Goal: Obtain resource: Download file/media

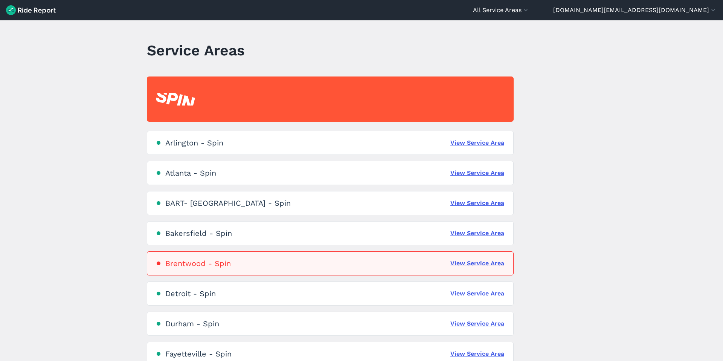
click at [605, 20] on div "All Service Areas All Service Areas [GEOGRAPHIC_DATA] - Spin [GEOGRAPHIC_DATA] …" at bounding box center [361, 180] width 723 height 361
click at [604, 15] on header "All Service Areas All Service Areas [GEOGRAPHIC_DATA] - Spin [GEOGRAPHIC_DATA] …" at bounding box center [361, 10] width 723 height 20
click at [530, 11] on button "All Service Areas" at bounding box center [501, 10] width 57 height 9
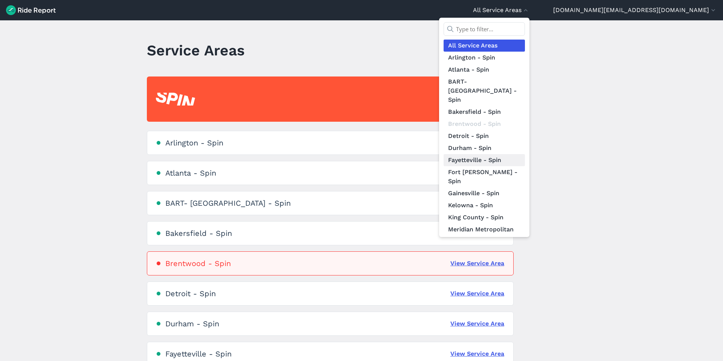
scroll to position [20, 0]
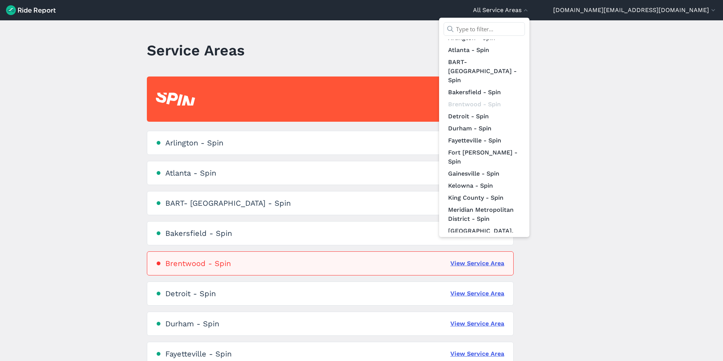
click at [668, 122] on div at bounding box center [361, 180] width 723 height 361
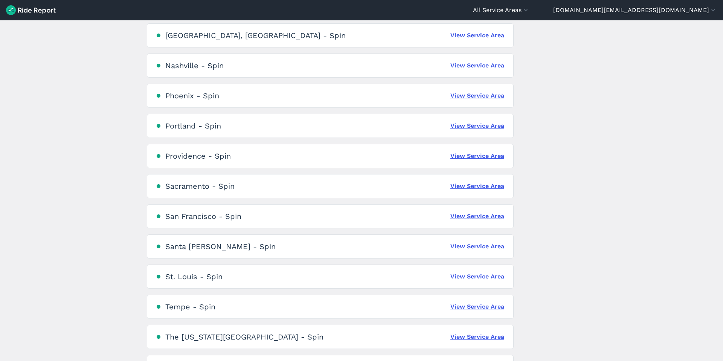
scroll to position [582, 0]
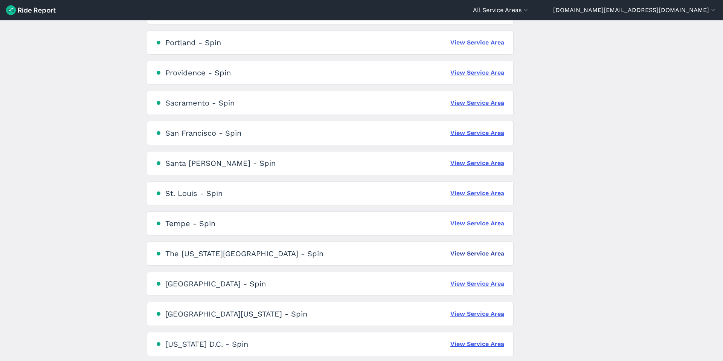
click at [465, 255] on link "View Service Area" at bounding box center [478, 253] width 54 height 9
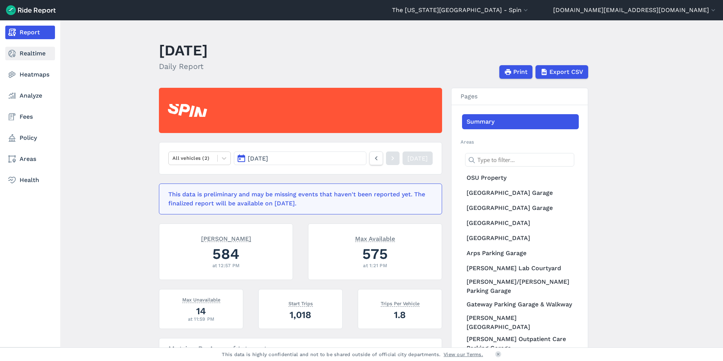
click at [37, 59] on link "Realtime" at bounding box center [30, 54] width 50 height 14
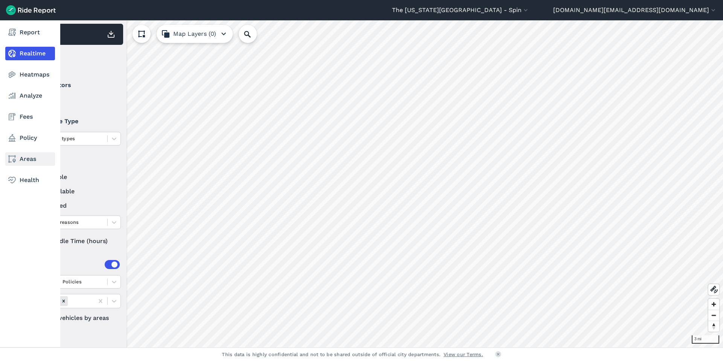
click at [20, 157] on link "Areas" at bounding box center [30, 159] width 50 height 14
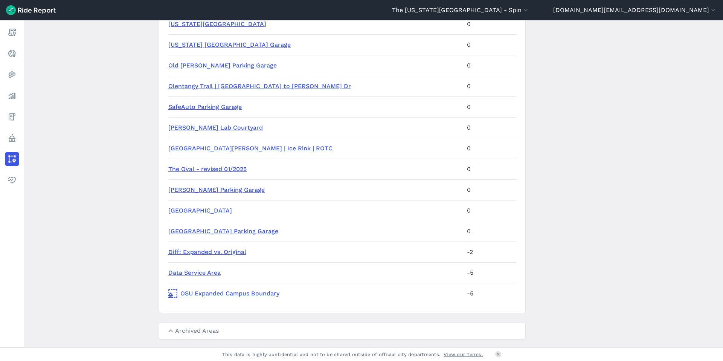
scroll to position [453, 0]
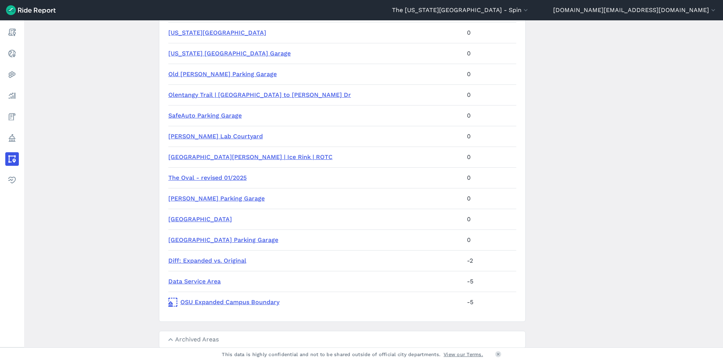
click at [196, 96] on link "Olentangy Trail | Lane Ave to Herrick Dr" at bounding box center [259, 94] width 183 height 7
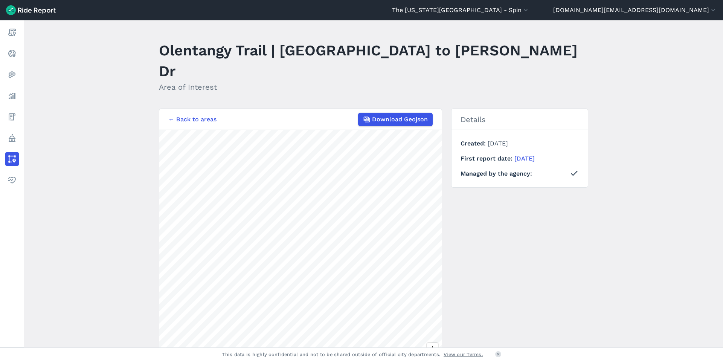
scroll to position [51, 0]
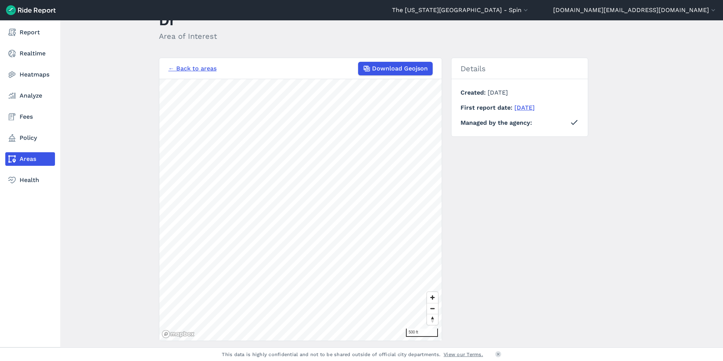
click at [13, 157] on icon at bounding box center [12, 158] width 9 height 9
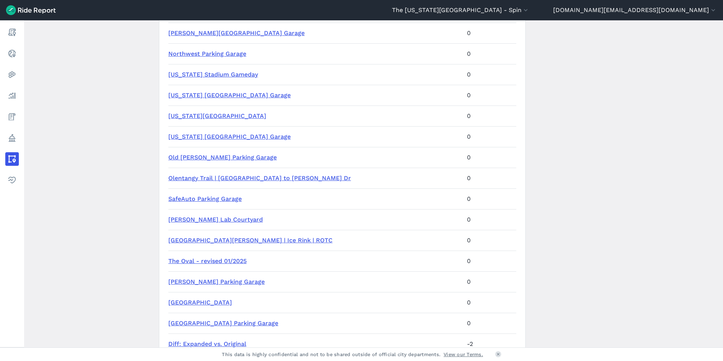
scroll to position [412, 0]
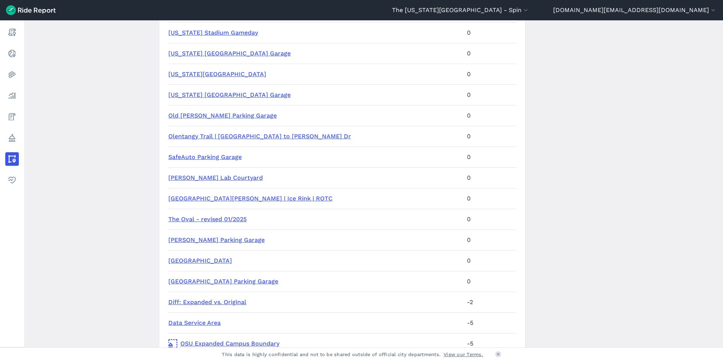
click at [226, 199] on link "St John Arena | Ice Rink | ROTC" at bounding box center [250, 198] width 164 height 7
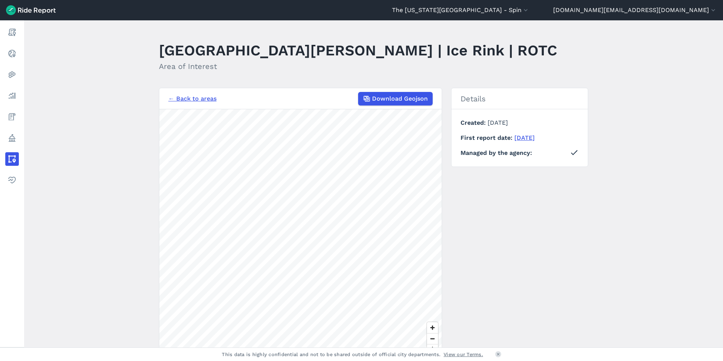
click at [110, 63] on main "St John Arena | Ice Rink | ROTC Area of Interest ← Back to areas Download Geojs…" at bounding box center [373, 183] width 699 height 327
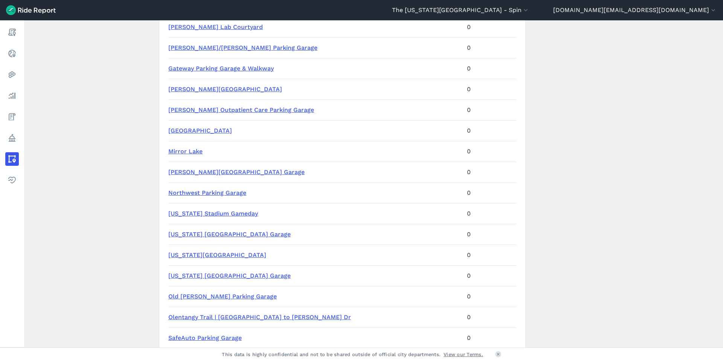
scroll to position [241, 0]
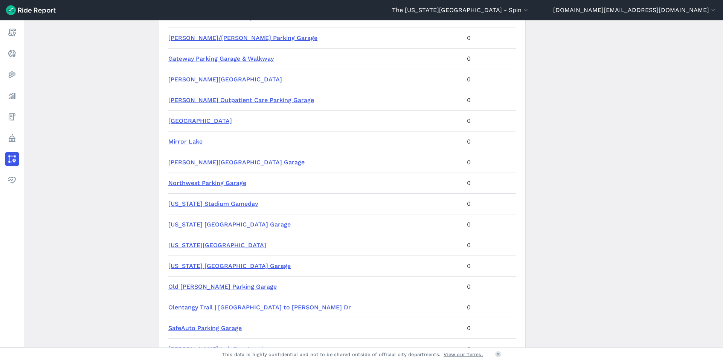
click at [216, 205] on link "Ohio Stadium Gameday" at bounding box center [213, 203] width 90 height 7
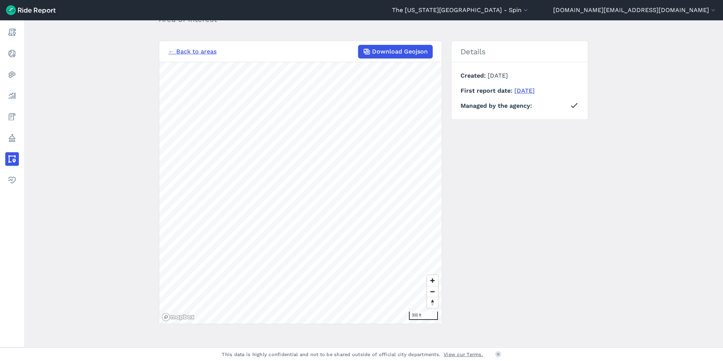
scroll to position [51, 0]
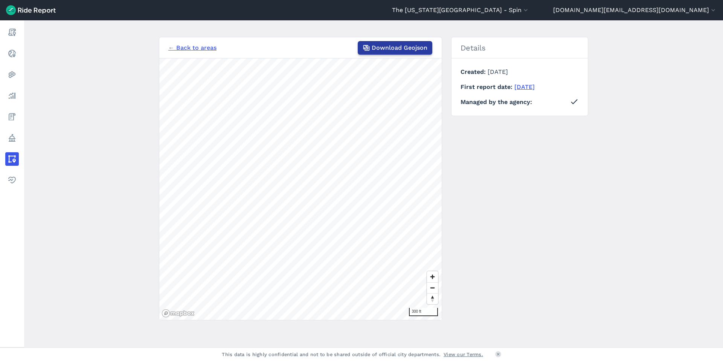
click at [382, 50] on span "Download Geojson" at bounding box center [400, 47] width 56 height 9
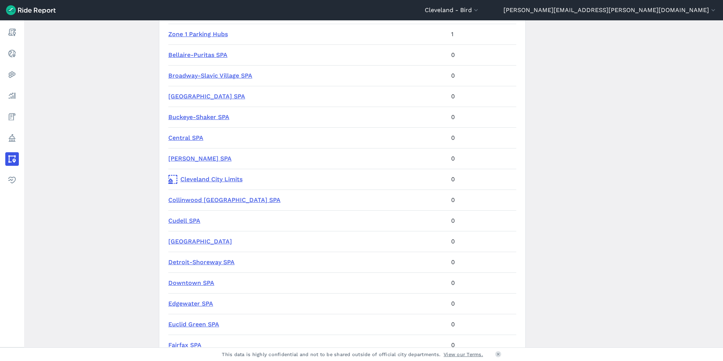
scroll to position [164, 0]
